Goal: Information Seeking & Learning: Learn about a topic

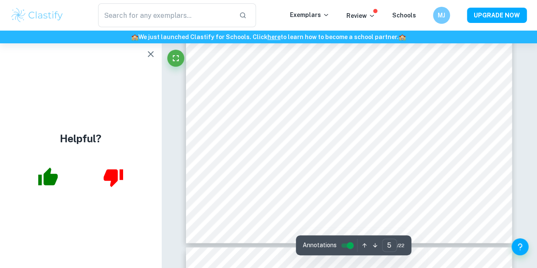
scroll to position [2237, 0]
click at [153, 57] on icon "button" at bounding box center [151, 54] width 10 height 10
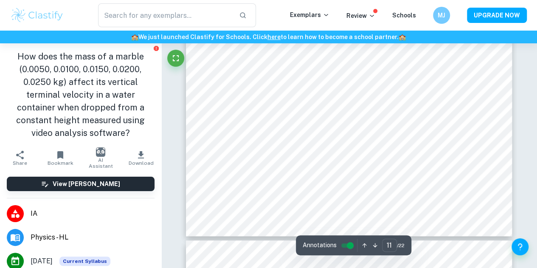
scroll to position [5086, 0]
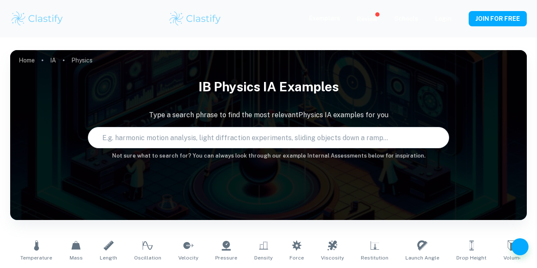
scroll to position [208, 0]
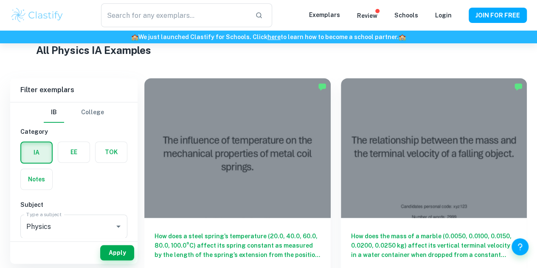
type input "Physics"
